Goal: Task Accomplishment & Management: Complete application form

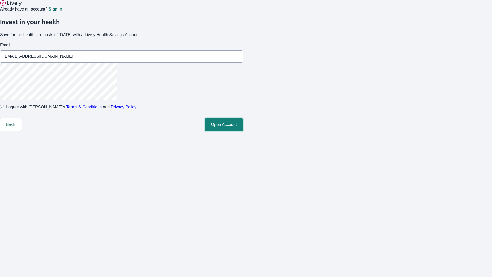
click at [243, 131] on button "Open Account" at bounding box center [224, 124] width 38 height 12
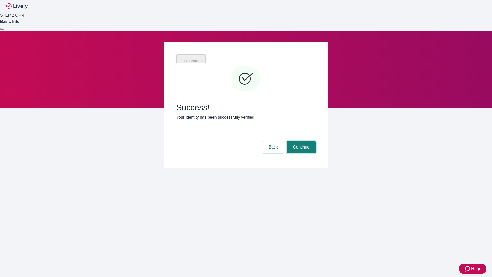
click at [301, 141] on button "Continue" at bounding box center [301, 147] width 29 height 12
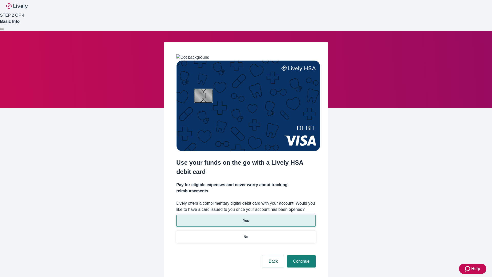
click at [246, 218] on p "Yes" at bounding box center [246, 220] width 6 height 5
click at [301, 255] on button "Continue" at bounding box center [301, 261] width 29 height 12
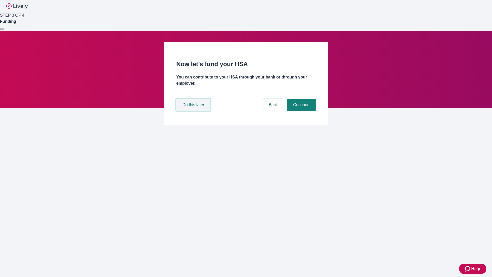
click at [194, 111] on button "Do this later" at bounding box center [193, 105] width 34 height 12
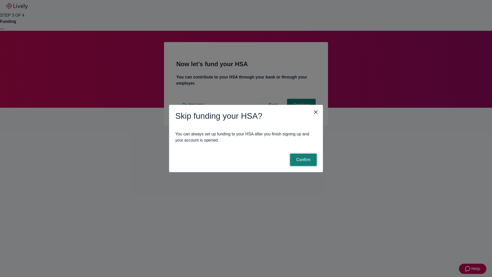
click at [303, 160] on button "Confirm" at bounding box center [303, 160] width 27 height 12
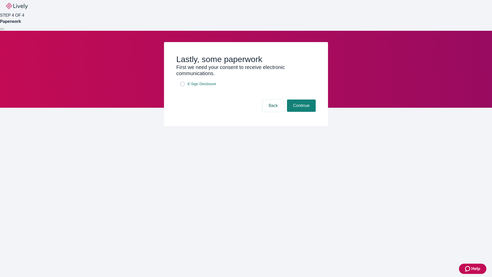
click at [182, 86] on input "E-Sign Disclosure" at bounding box center [182, 84] width 4 height 4
checkbox input "true"
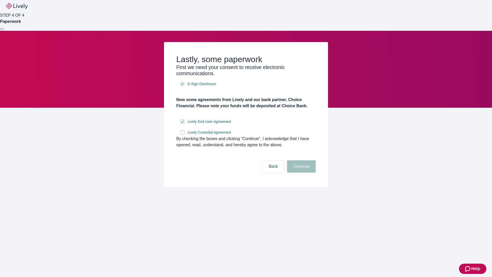
click at [182, 134] on input "Lively Custodial Agreement" at bounding box center [182, 132] width 4 height 4
checkbox input "true"
click at [301, 172] on button "Continue" at bounding box center [301, 166] width 29 height 12
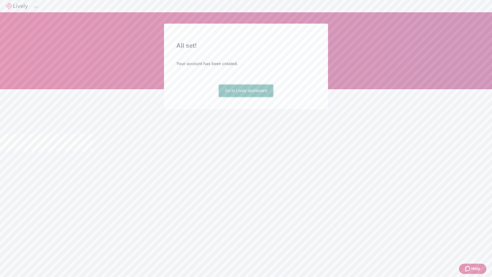
click at [246, 97] on link "Go to Lively dashboard" at bounding box center [246, 91] width 55 height 12
